Goal: Navigation & Orientation: Find specific page/section

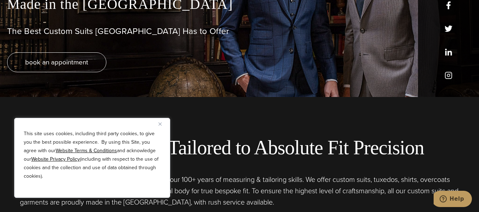
scroll to position [142, 0]
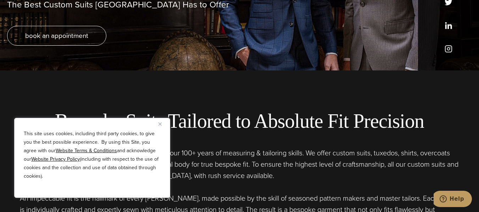
click at [159, 124] on img "Close" at bounding box center [159, 124] width 3 height 3
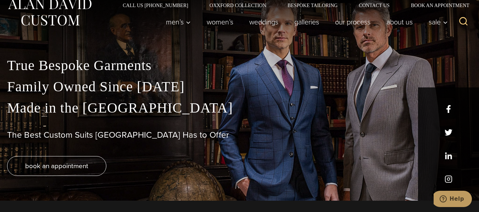
scroll to position [0, 0]
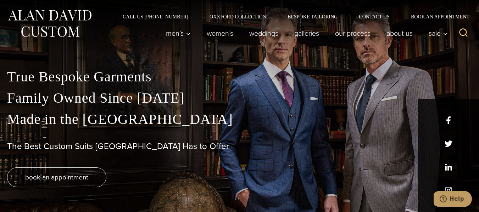
click at [221, 14] on link "Oxxford Collection" at bounding box center [238, 16] width 78 height 5
